Goal: Check status: Check status

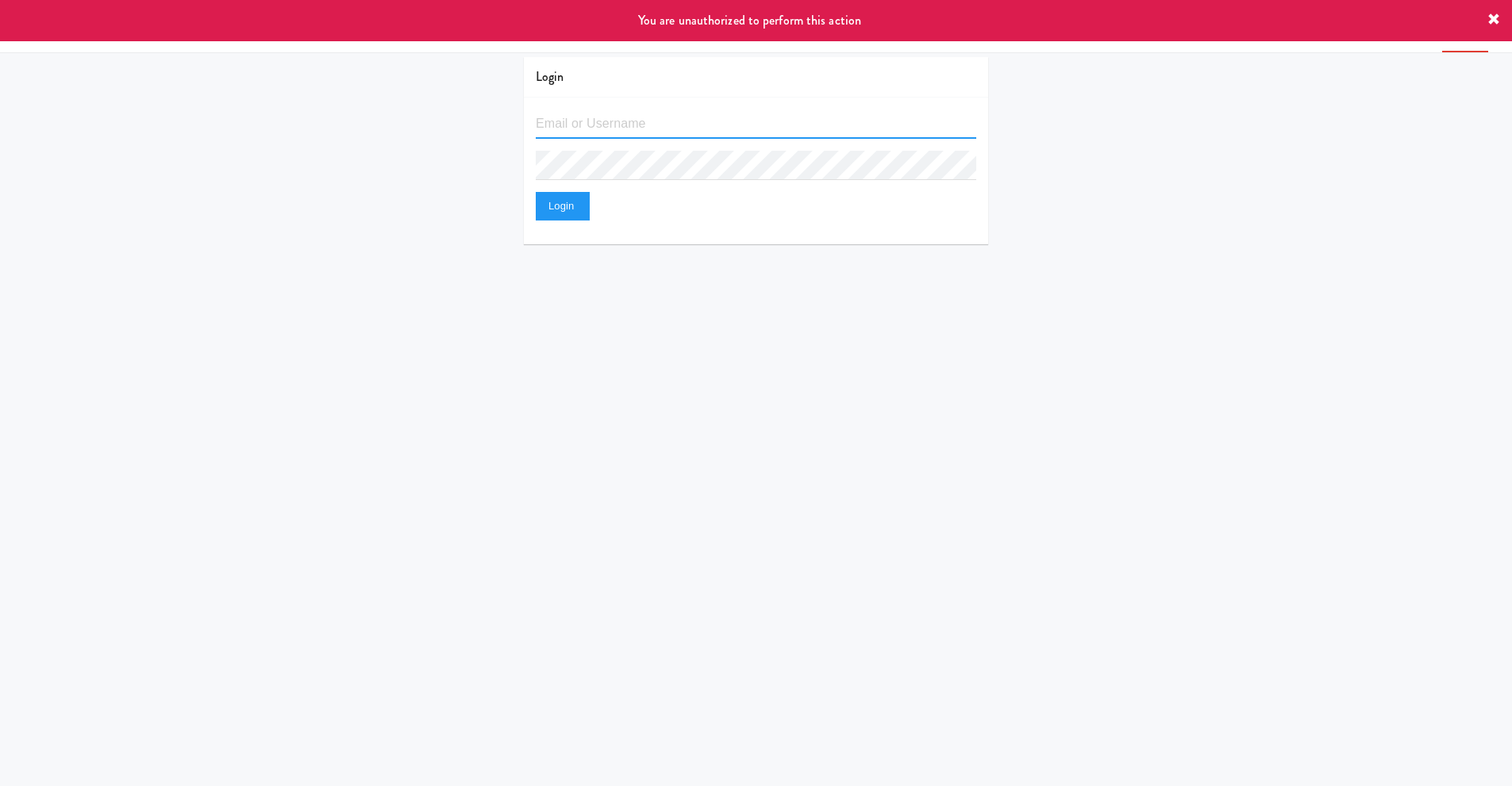
click at [644, 123] on input "text" at bounding box center [756, 123] width 441 height 29
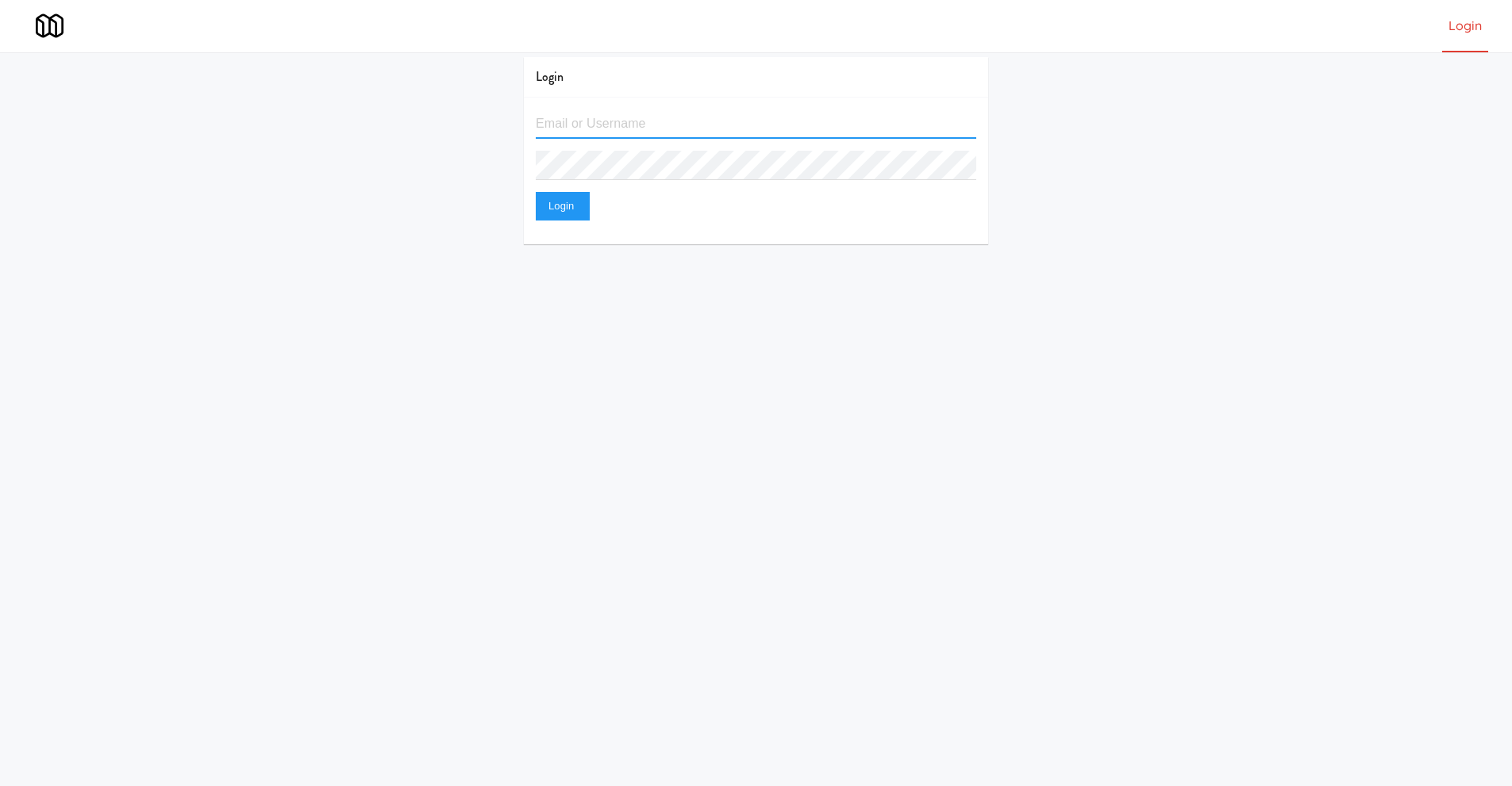
type input "[EMAIL_ADDRESS][DOMAIN_NAME]"
click at [536, 192] on button "Login" at bounding box center [562, 206] width 54 height 28
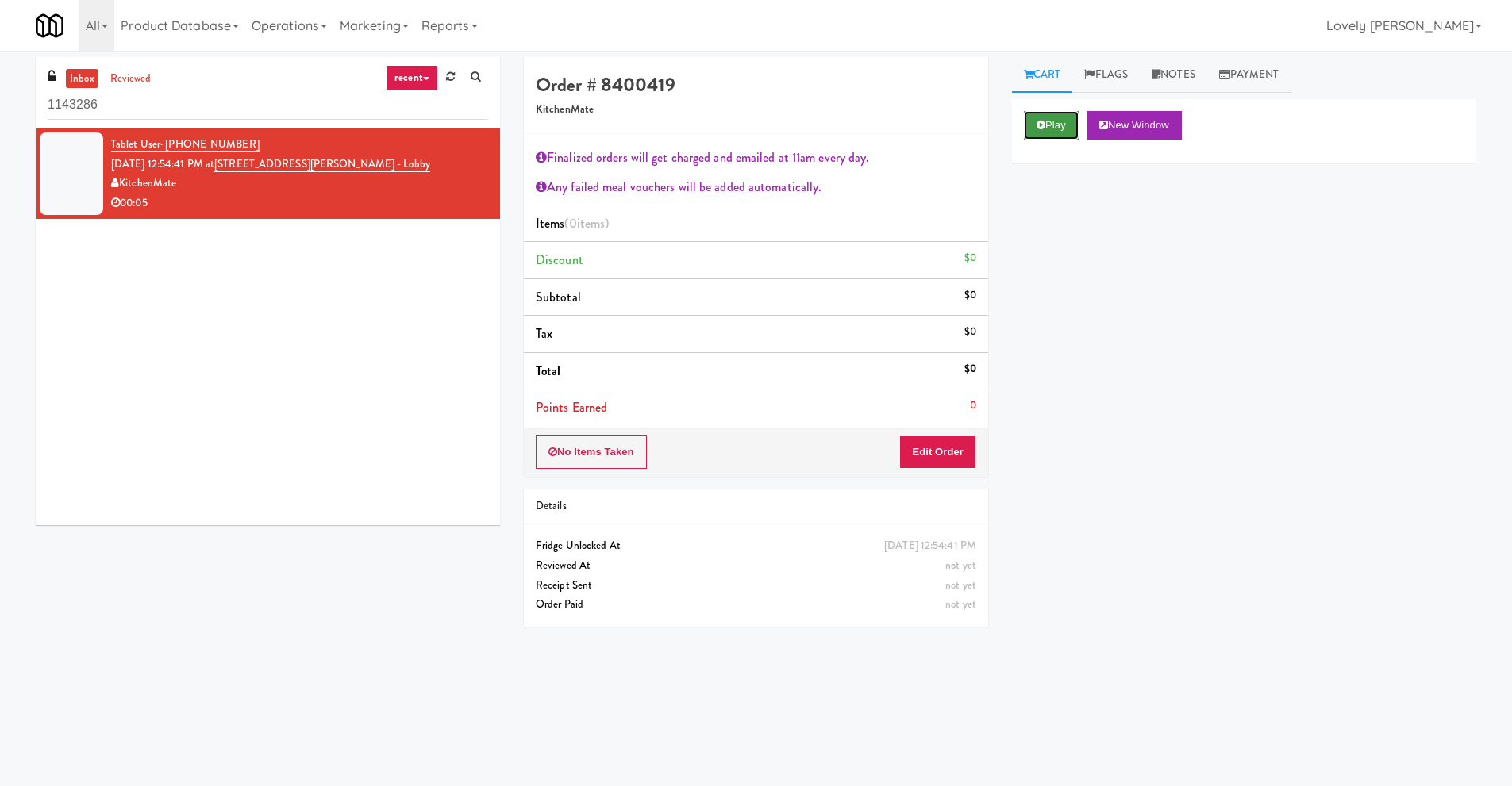
click at [1055, 128] on button "Play" at bounding box center [1051, 125] width 55 height 28
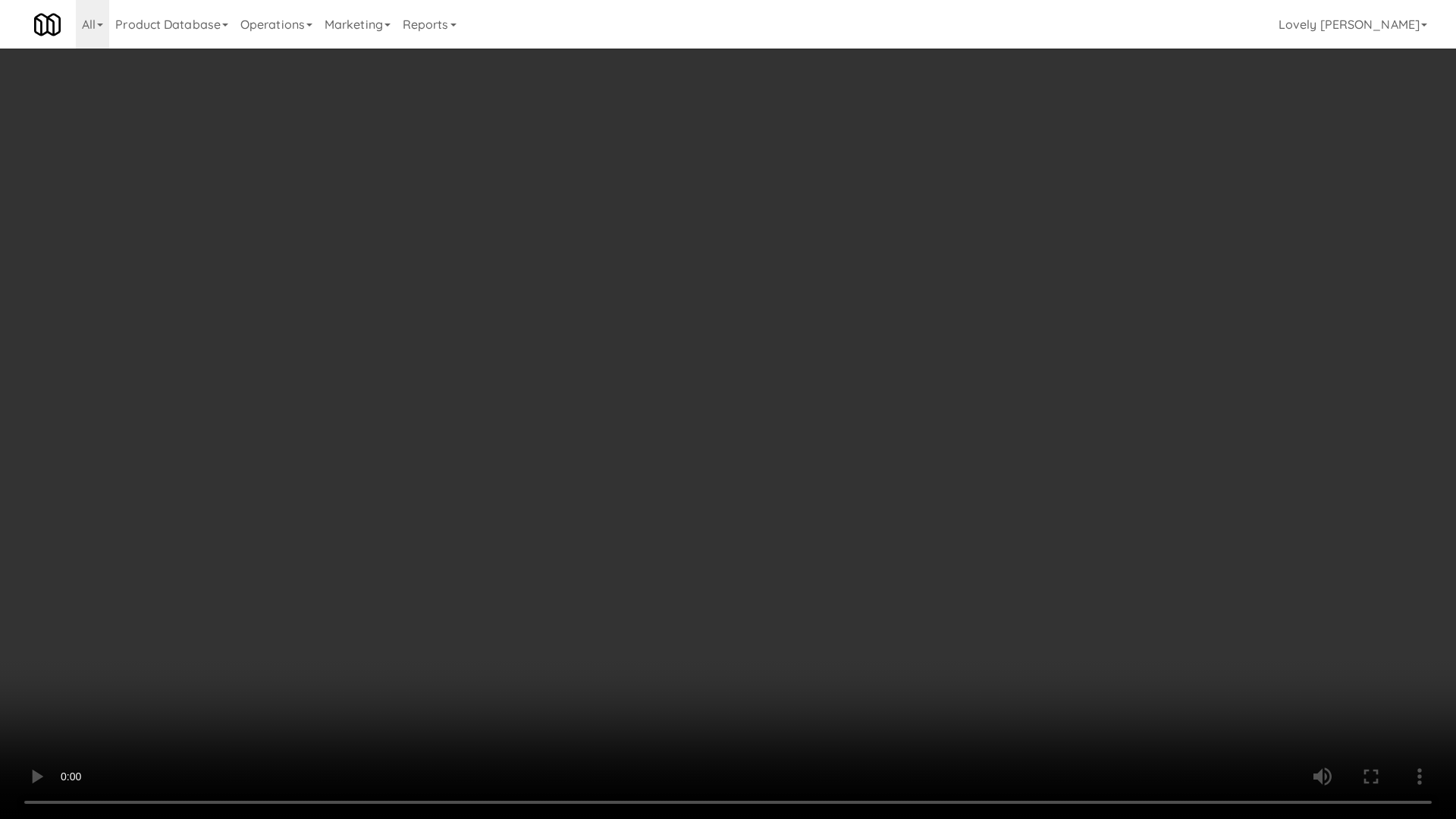
click at [841, 584] on video at bounding box center [728, 410] width 1456 height 819
drag, startPoint x: 826, startPoint y: 474, endPoint x: 832, endPoint y: 453, distance: 21.8
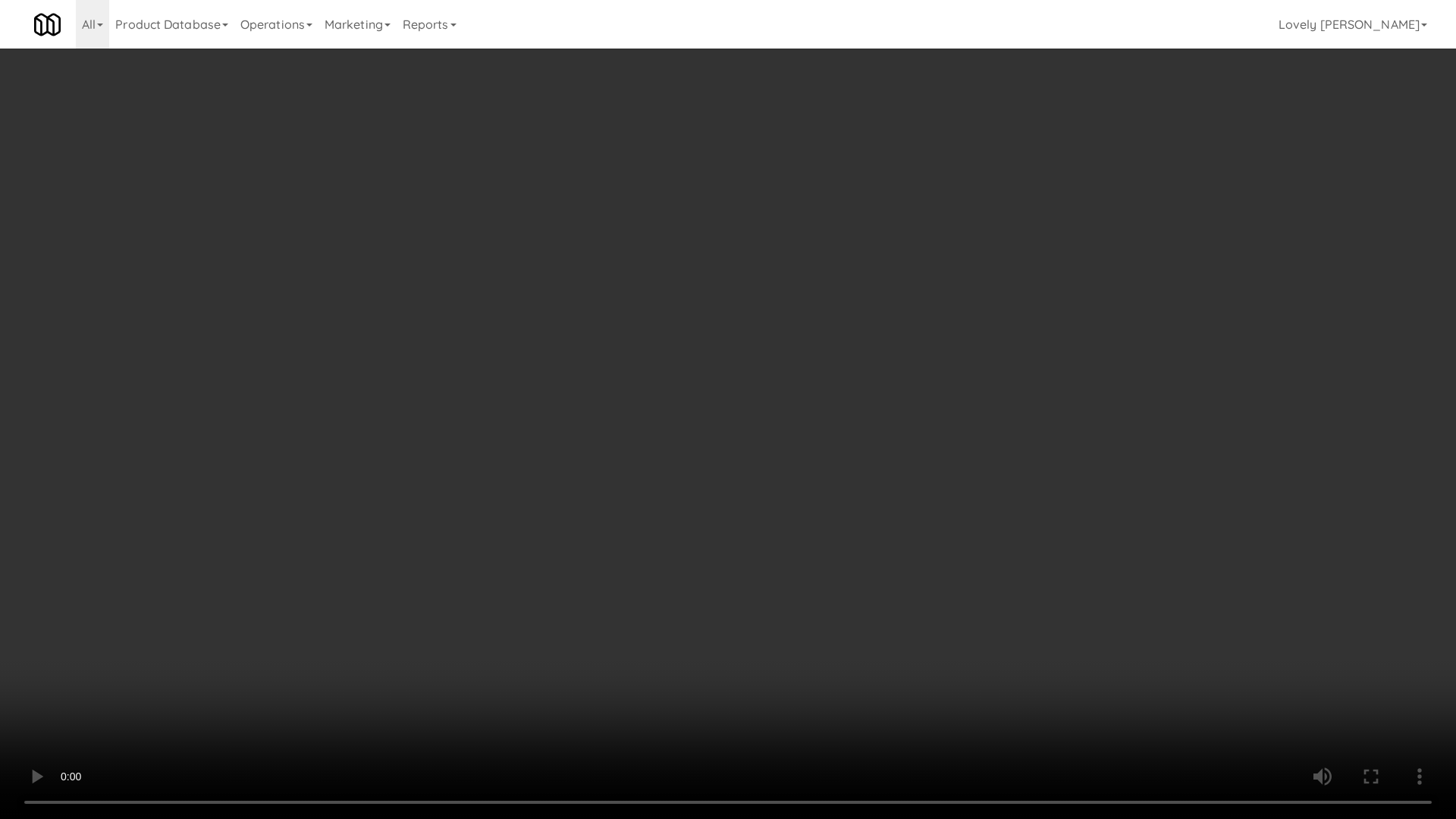
click at [830, 466] on video at bounding box center [728, 410] width 1456 height 819
click at [787, 422] on video at bounding box center [728, 410] width 1456 height 819
click at [788, 420] on video at bounding box center [728, 410] width 1456 height 819
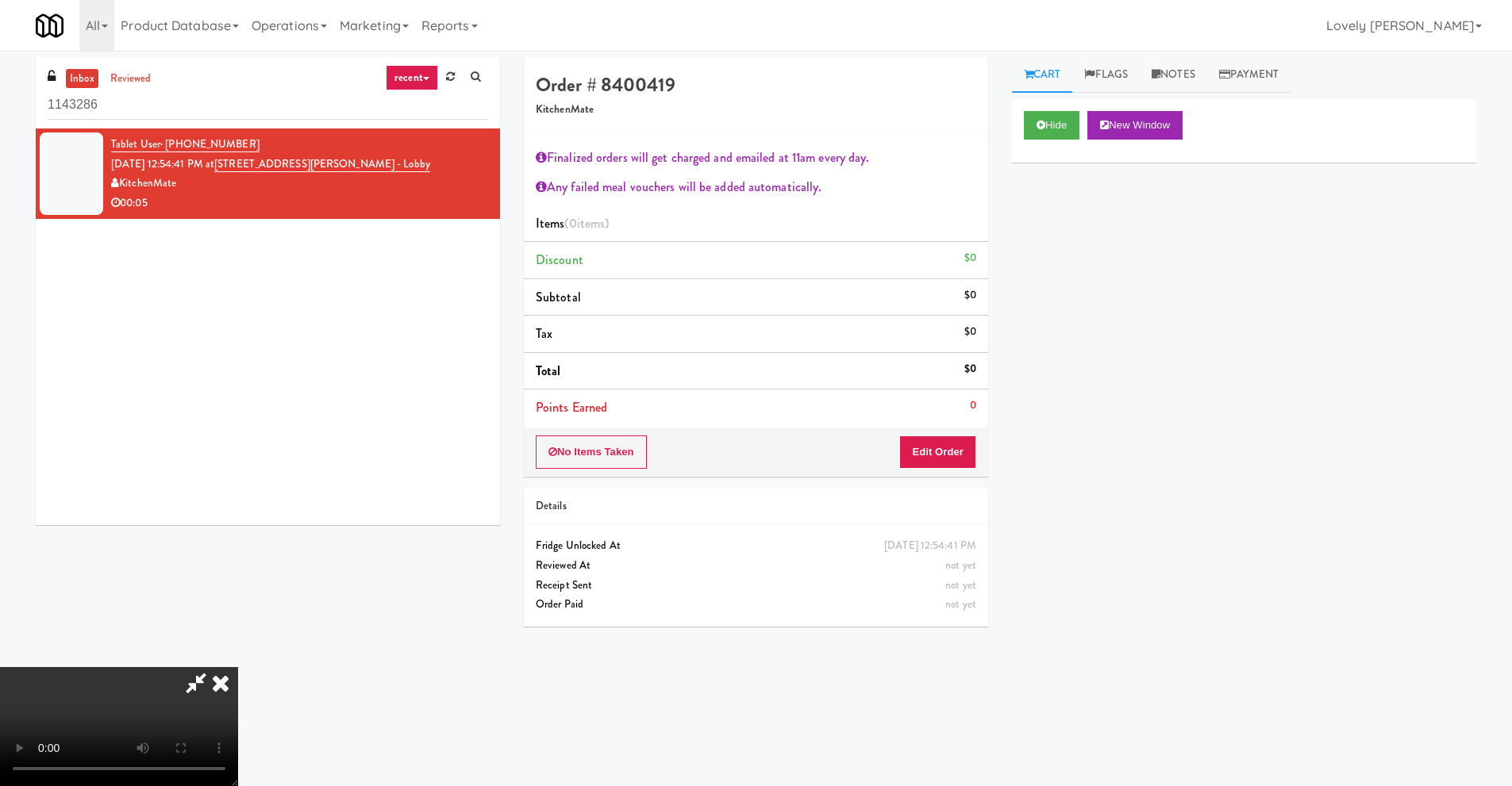
click at [238, 667] on icon at bounding box center [220, 683] width 35 height 32
